Goal: Transaction & Acquisition: Purchase product/service

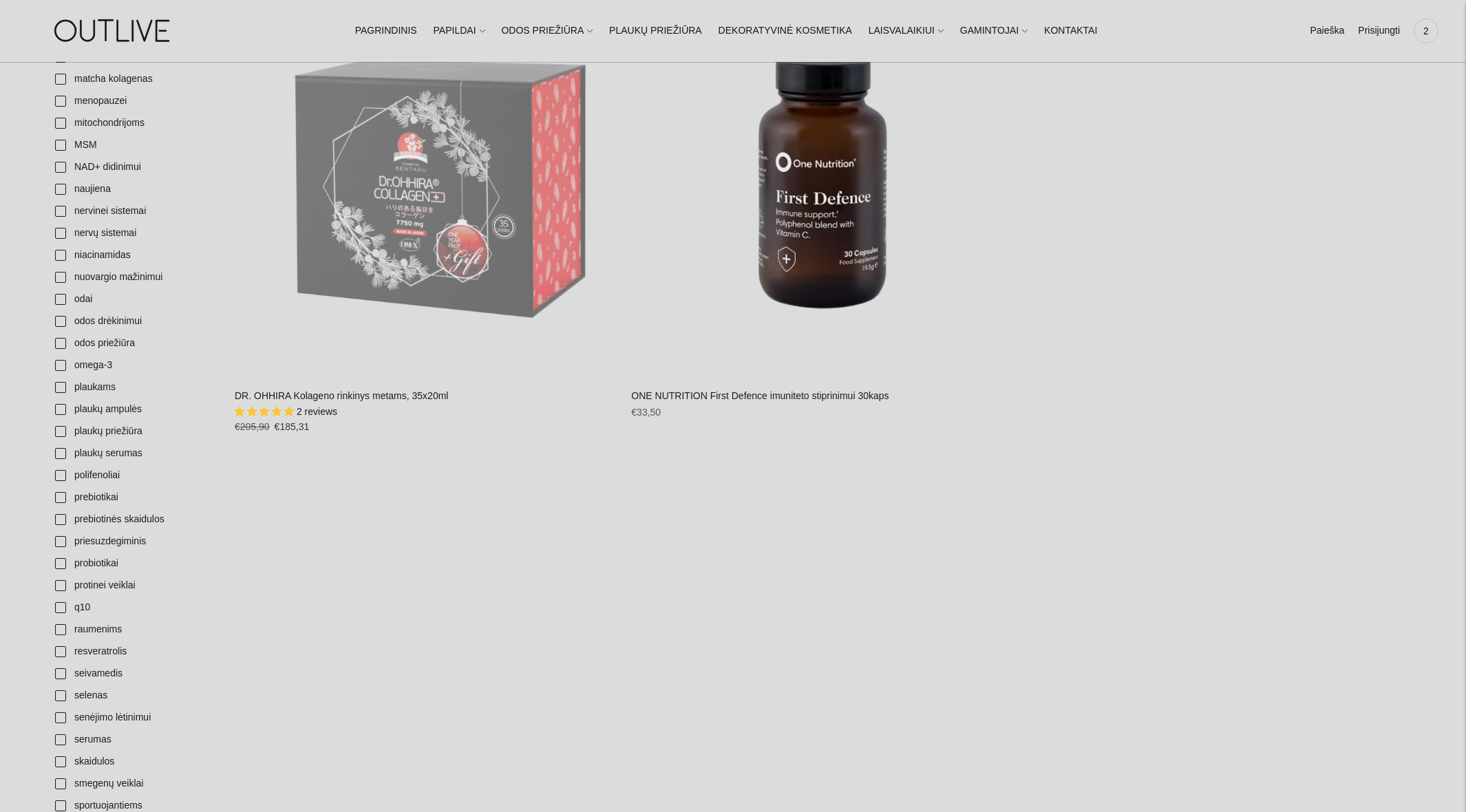
scroll to position [1495, 0]
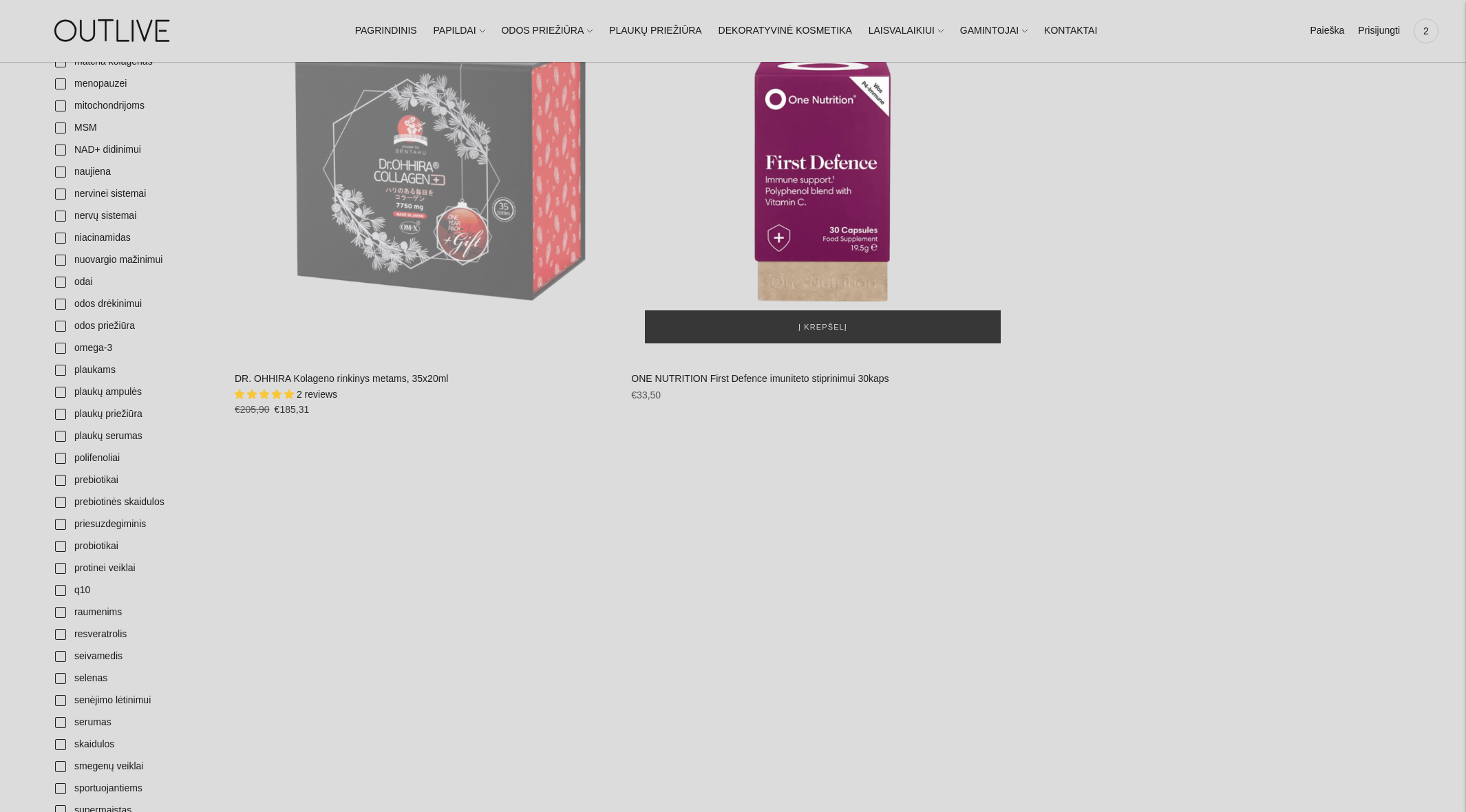
click at [849, 203] on div "ONE NUTRITION First Defence imuniteto stiprinimui 30kaps\a" at bounding box center [822, 165] width 382 height 382
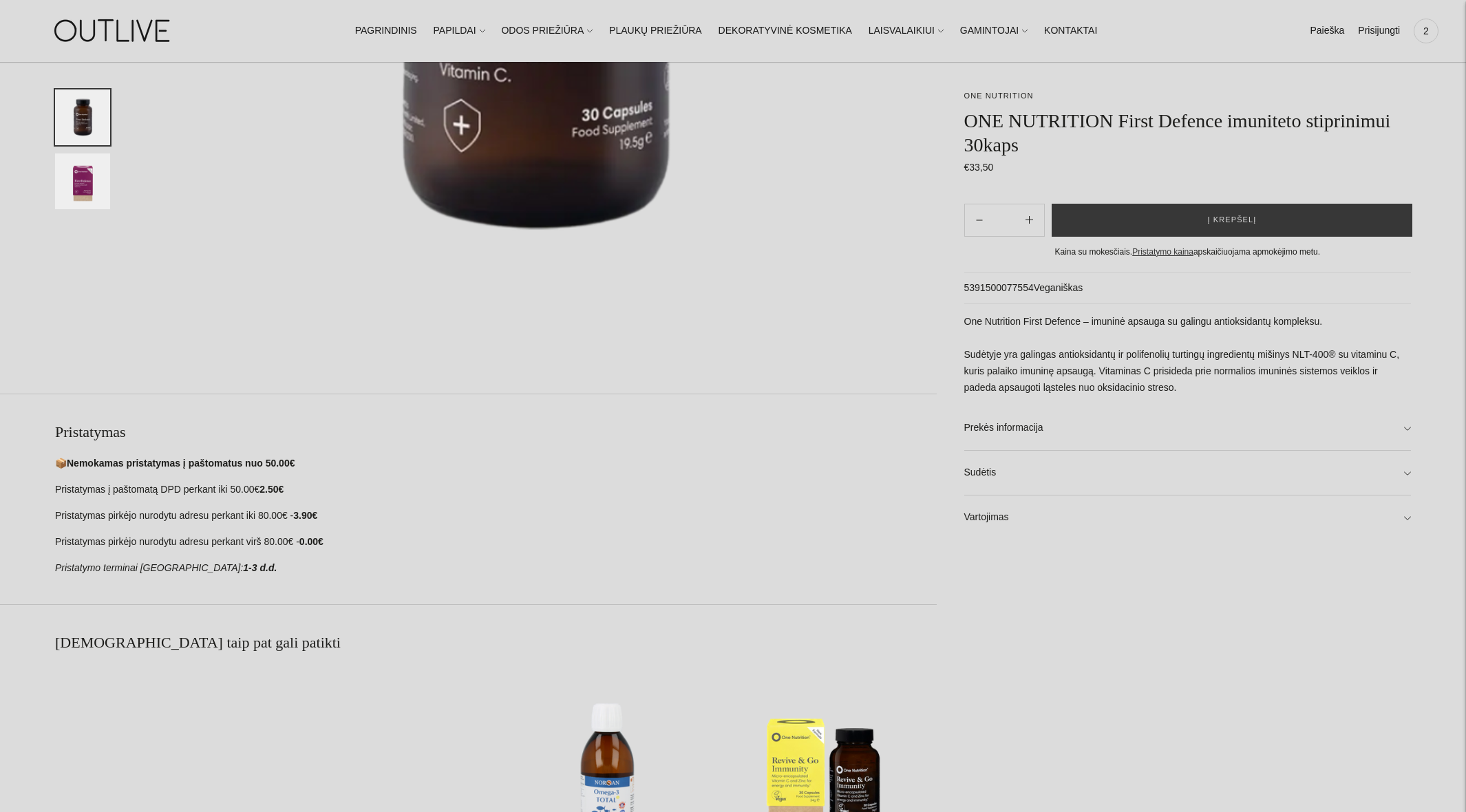
scroll to position [579, 0]
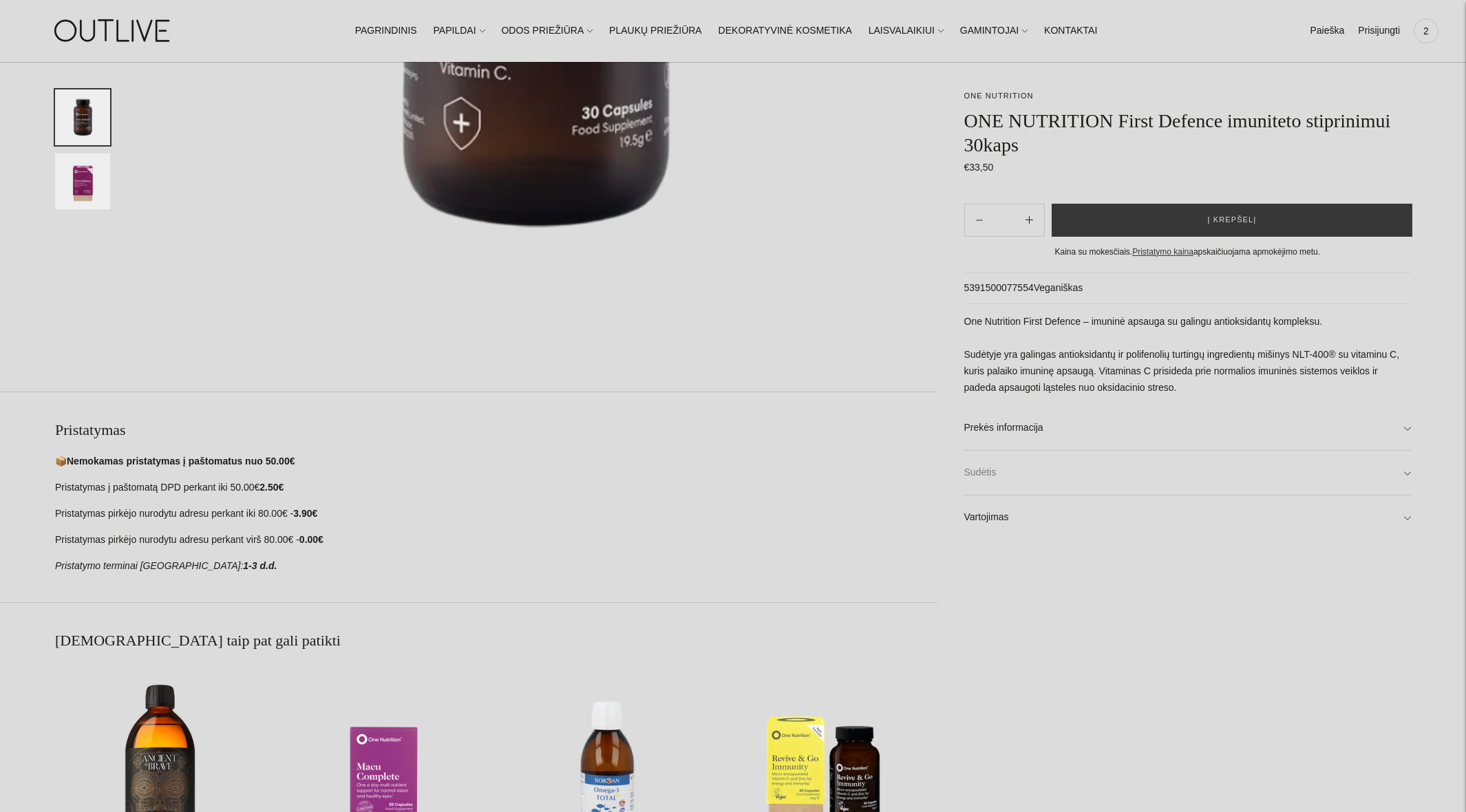
click at [1031, 486] on link "Sudėtis" at bounding box center [1188, 473] width 447 height 44
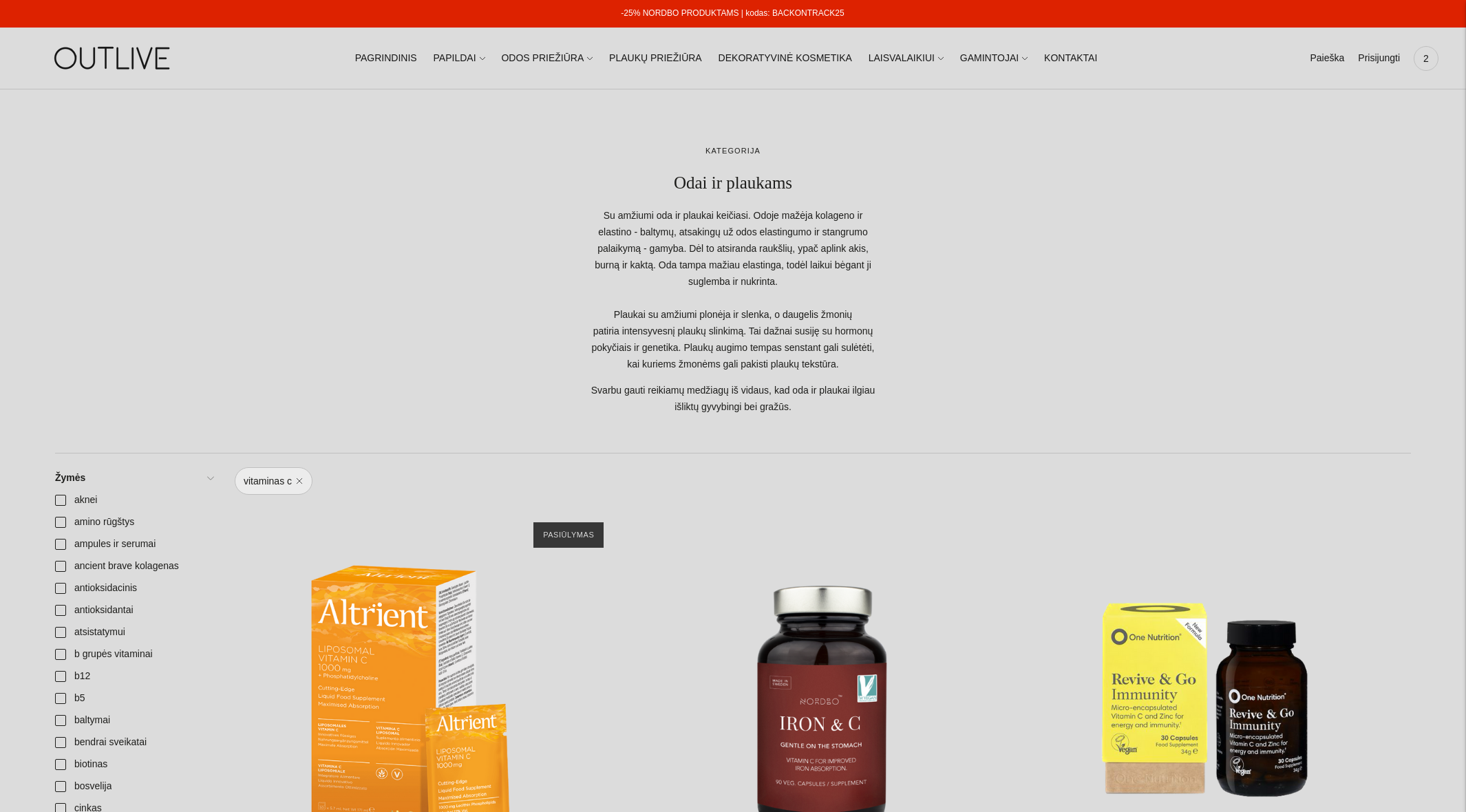
scroll to position [3, 0]
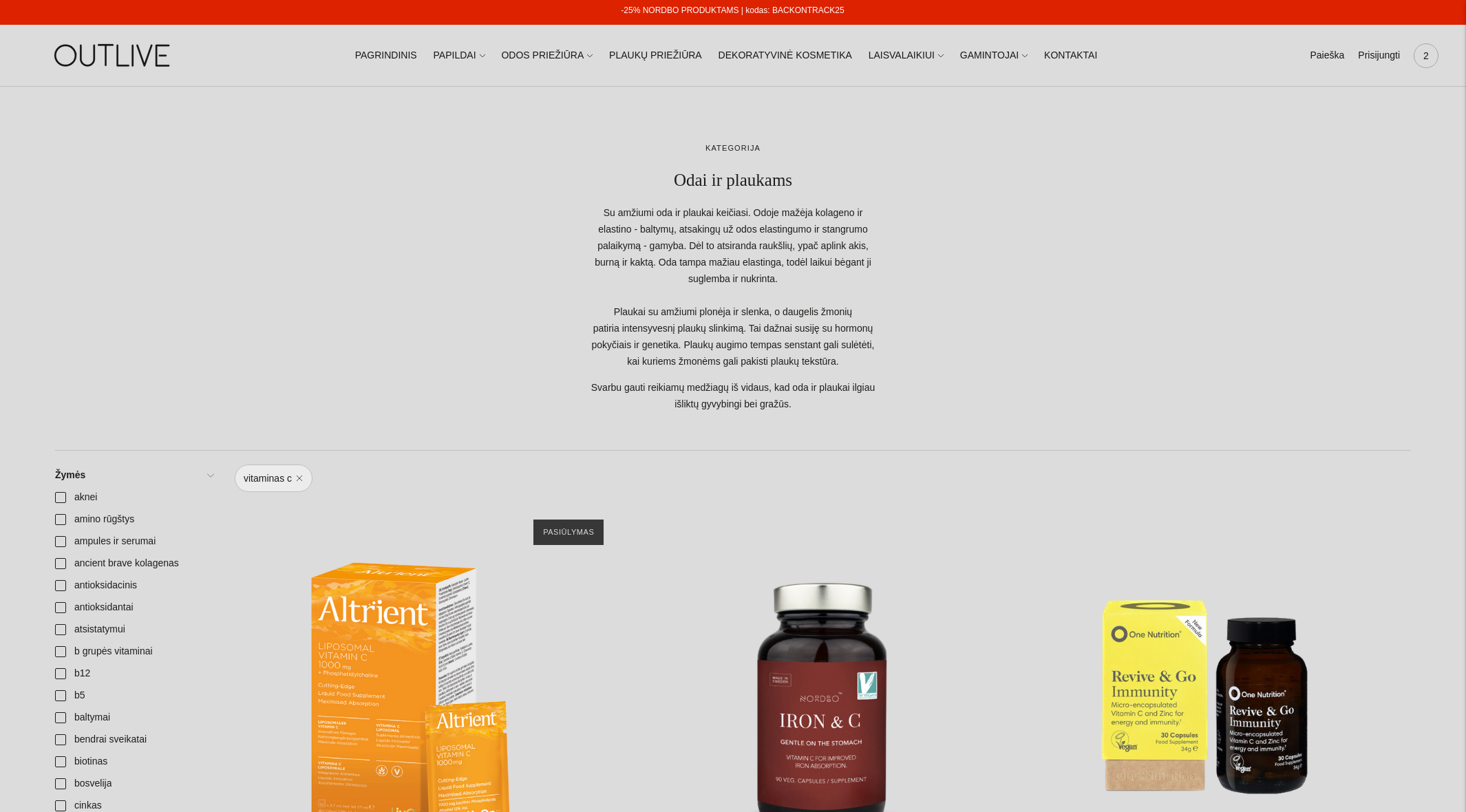
click at [1431, 58] on span "2" at bounding box center [1426, 55] width 19 height 19
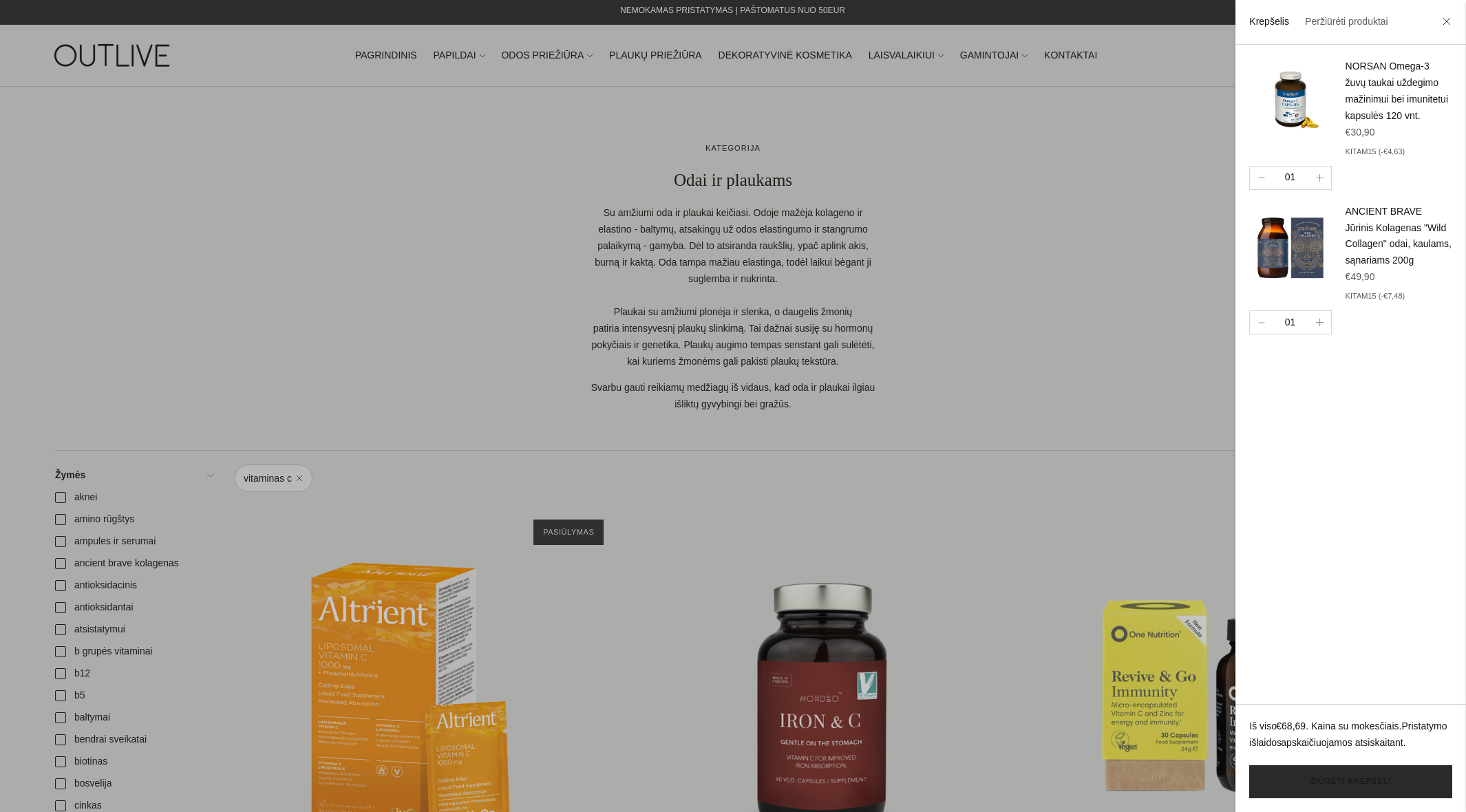
click at [1330, 780] on link "Žiūrėti krepšelį" at bounding box center [1351, 782] width 203 height 33
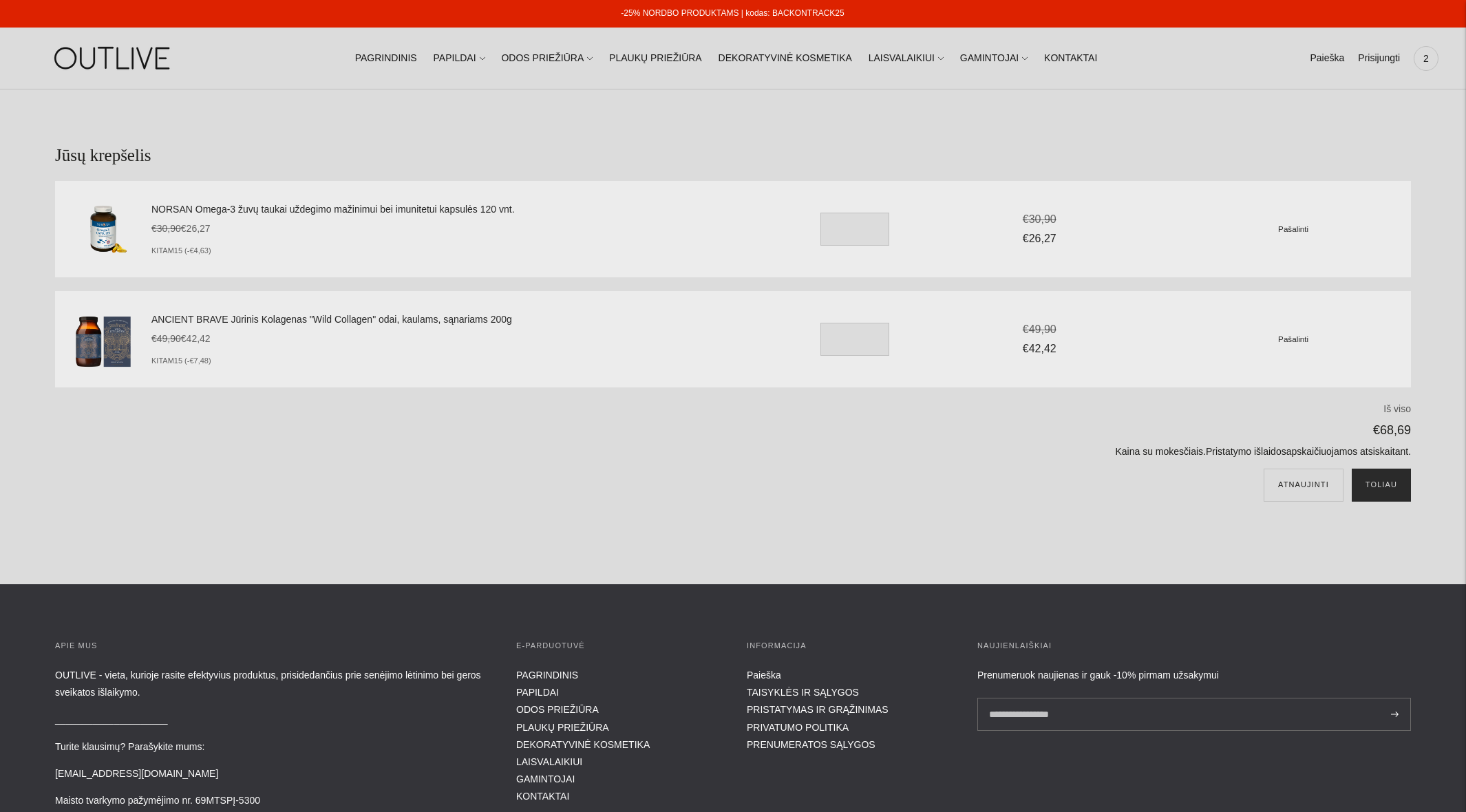
click at [1377, 484] on button "Toliau" at bounding box center [1382, 485] width 59 height 33
